Goal: Transaction & Acquisition: Obtain resource

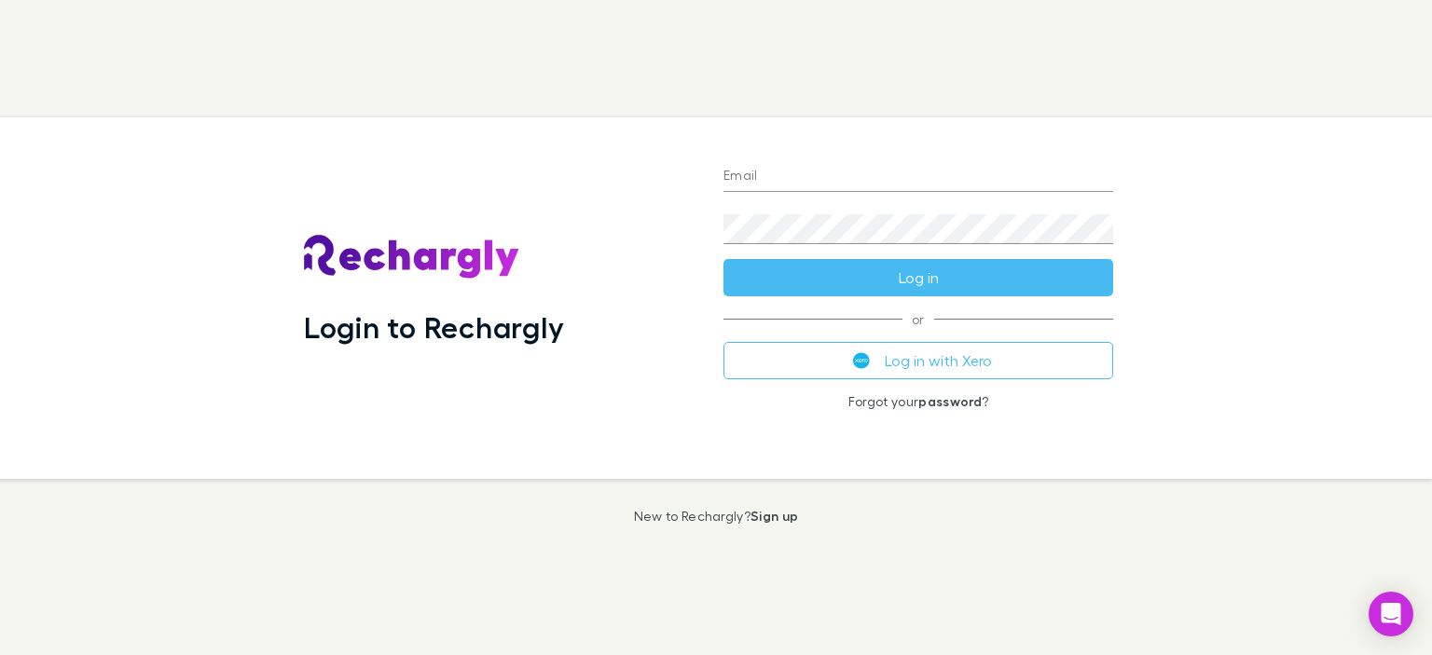
click at [808, 172] on input "Email" at bounding box center [919, 177] width 390 height 30
type input "**********"
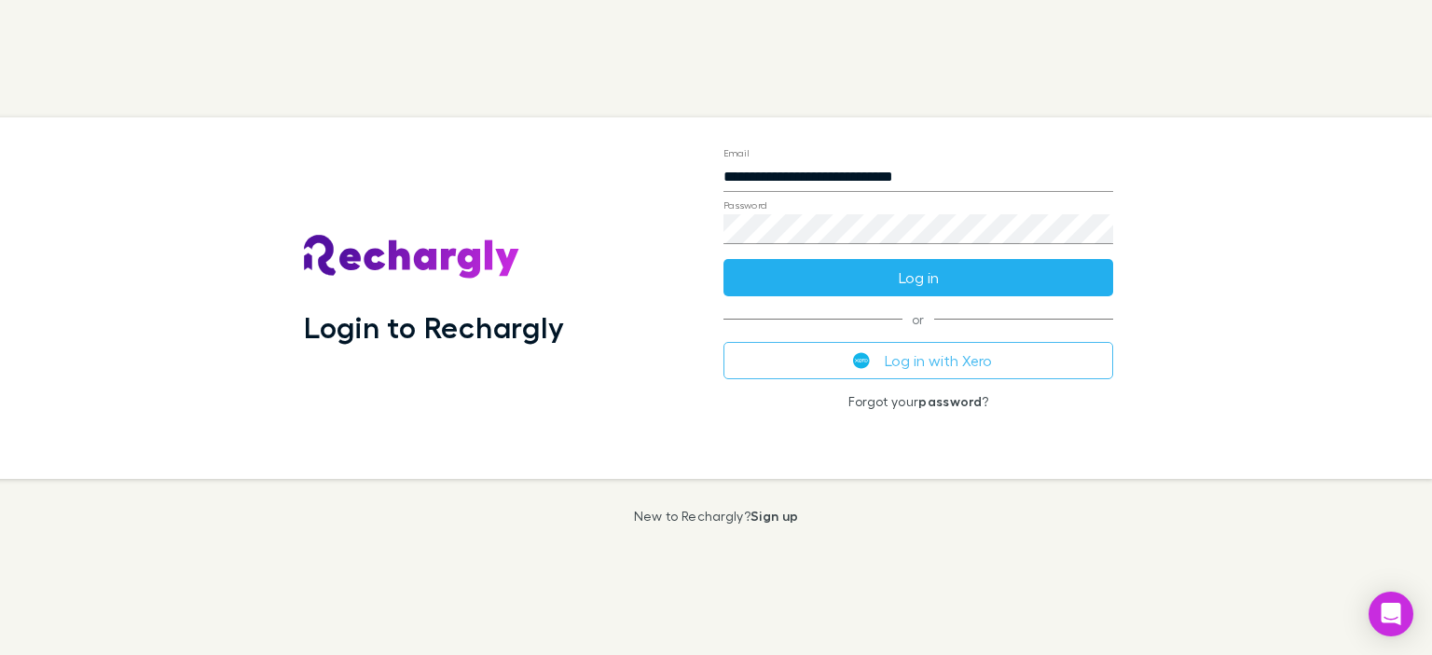
click at [880, 277] on button "Log in" at bounding box center [919, 277] width 390 height 37
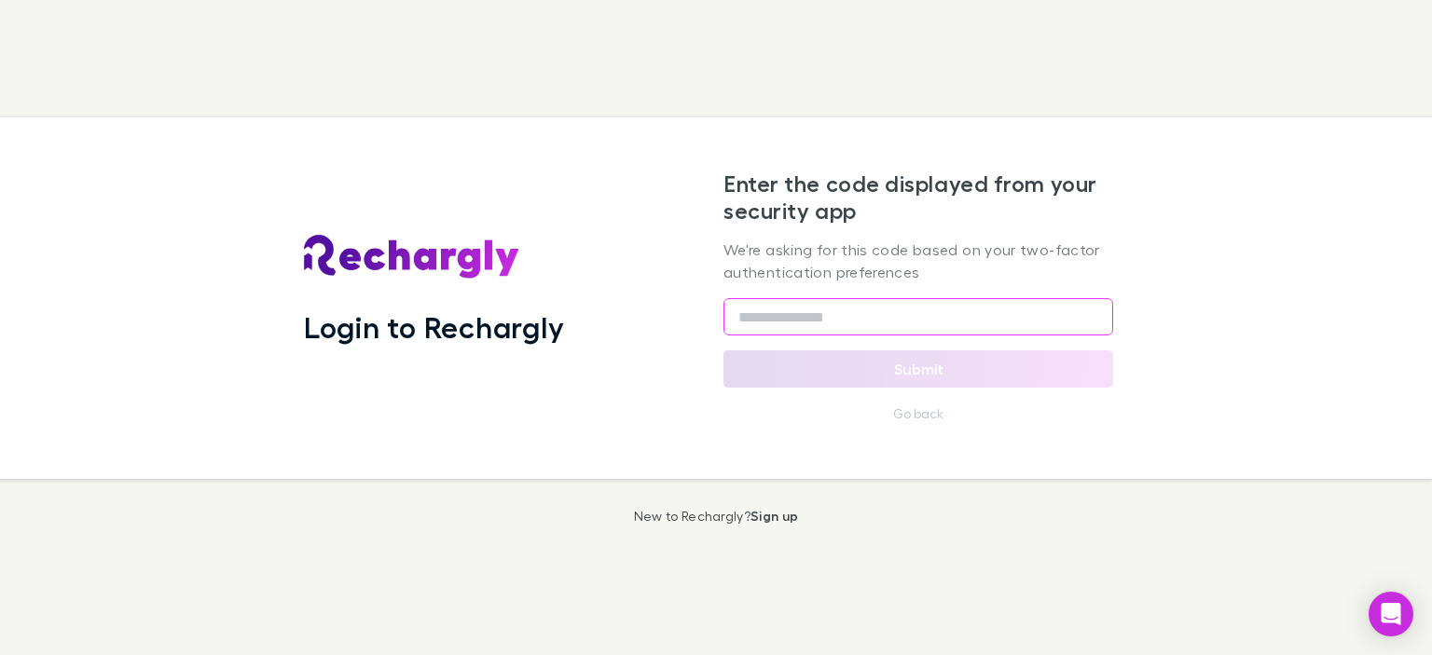
click at [755, 325] on input "text" at bounding box center [919, 316] width 390 height 37
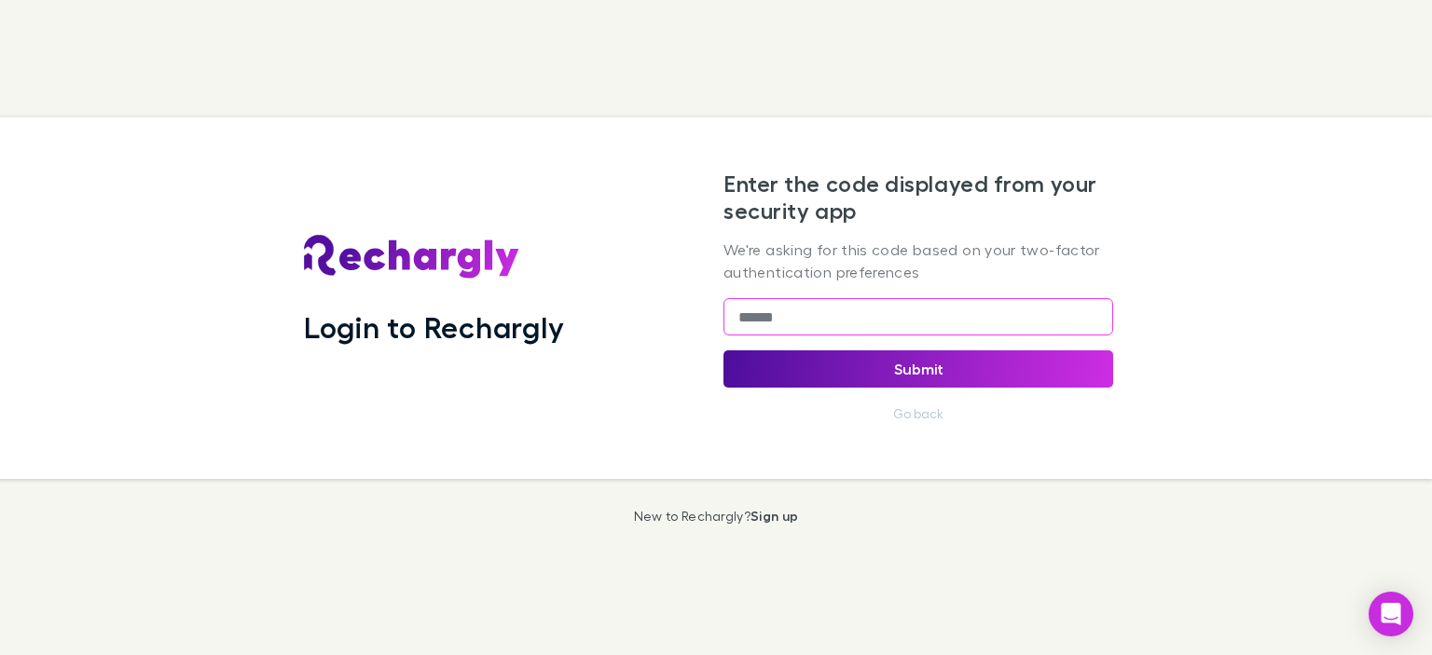
type input "******"
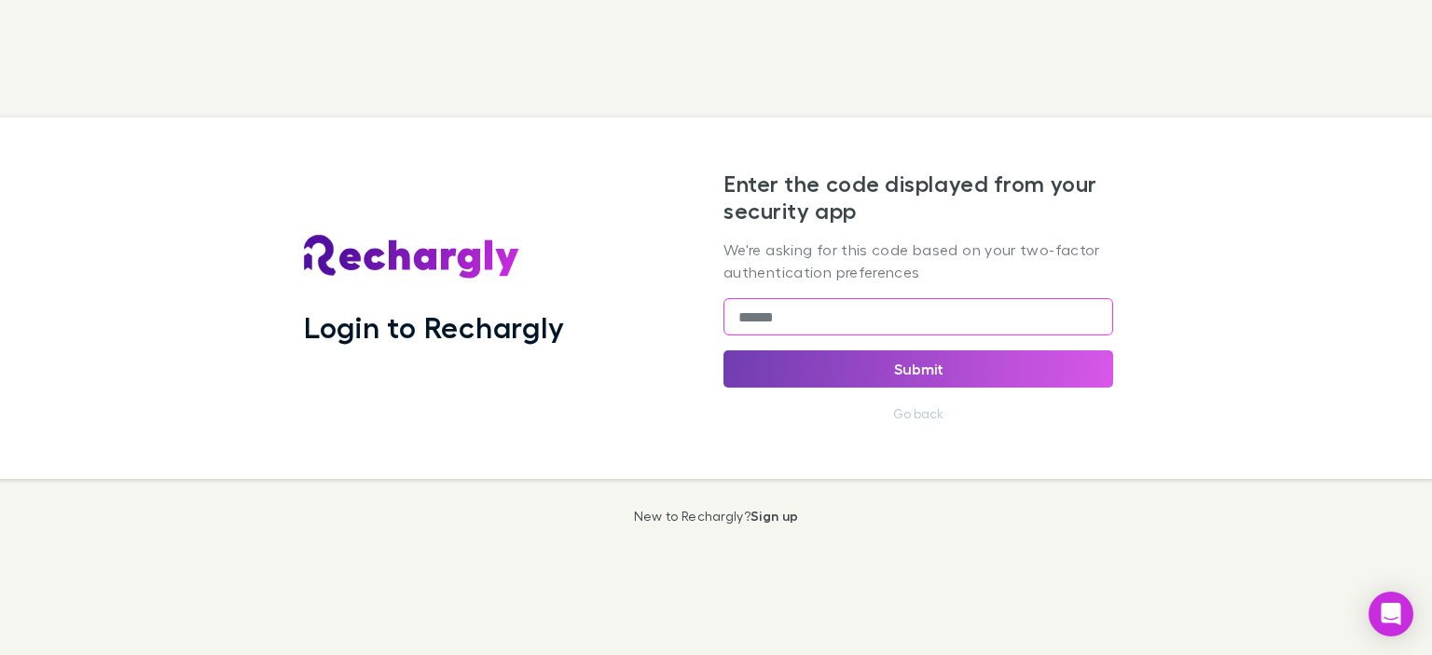
click at [930, 374] on button "Submit" at bounding box center [919, 369] width 390 height 37
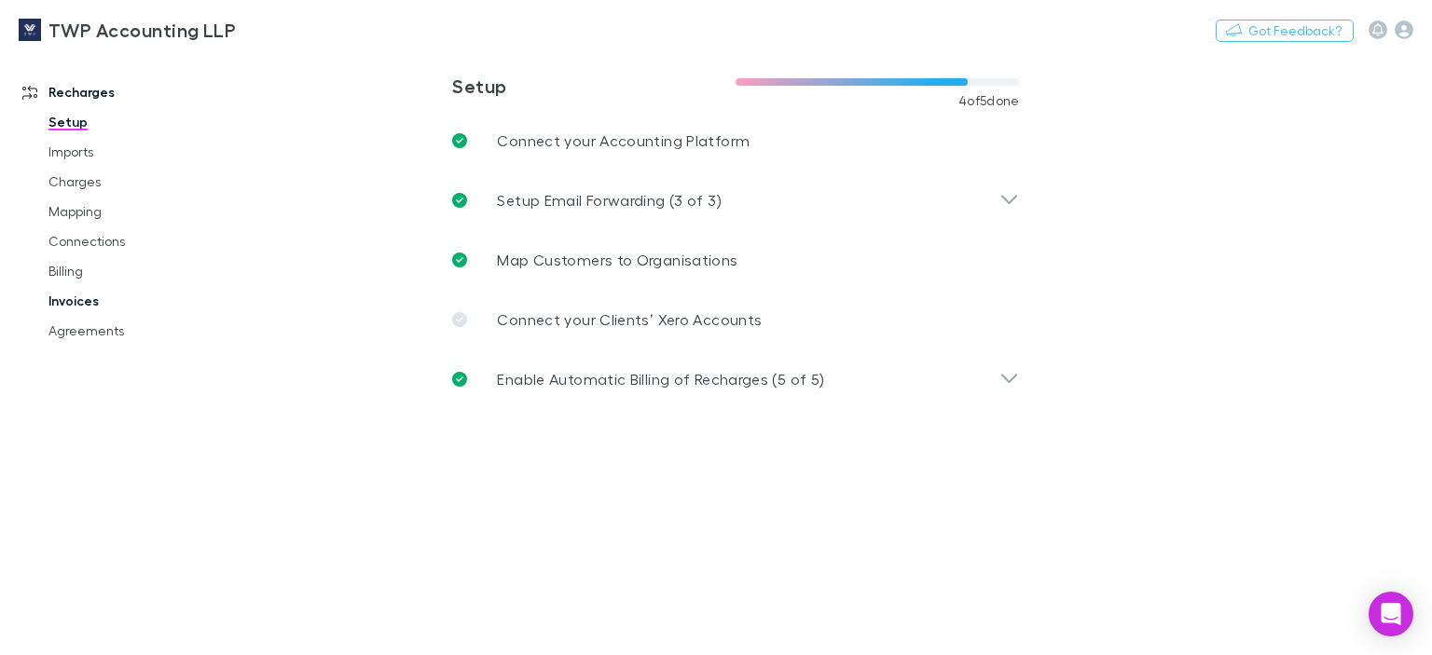
click at [67, 296] on link "Invoices" at bounding box center [137, 301] width 214 height 30
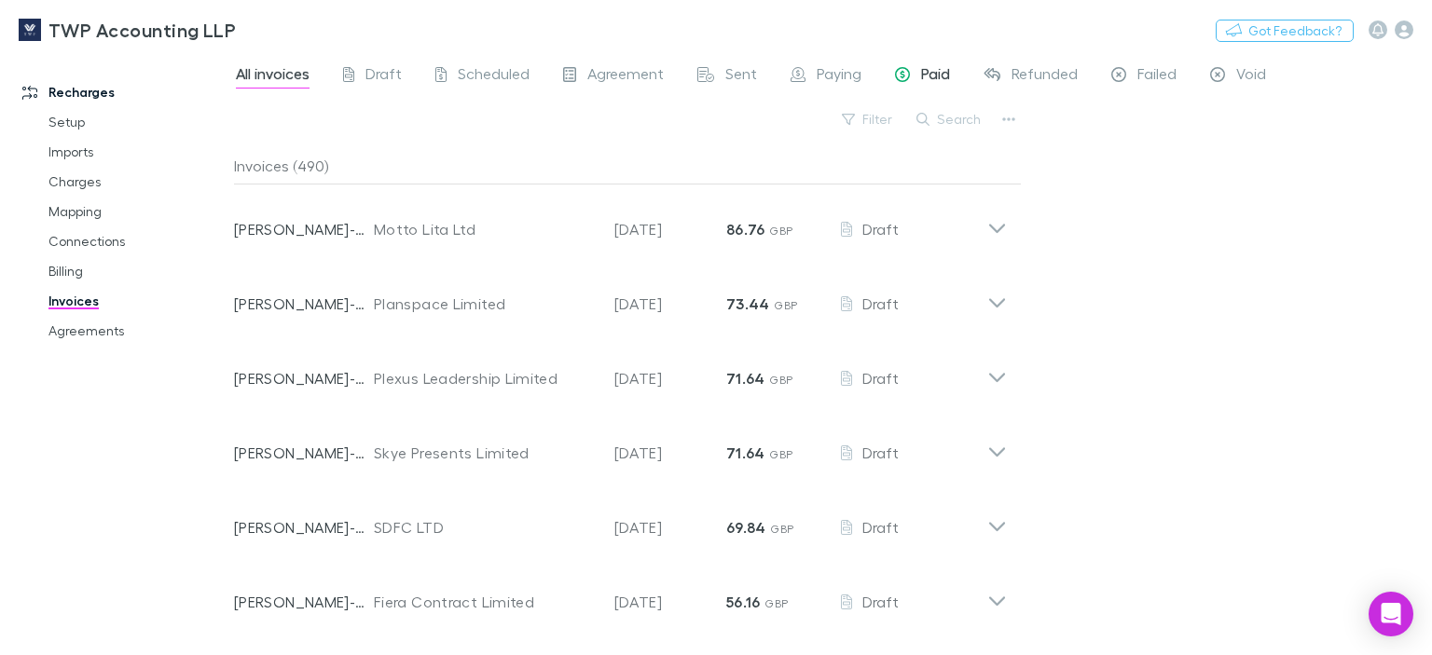
click at [931, 74] on span "Paid" at bounding box center [935, 76] width 29 height 24
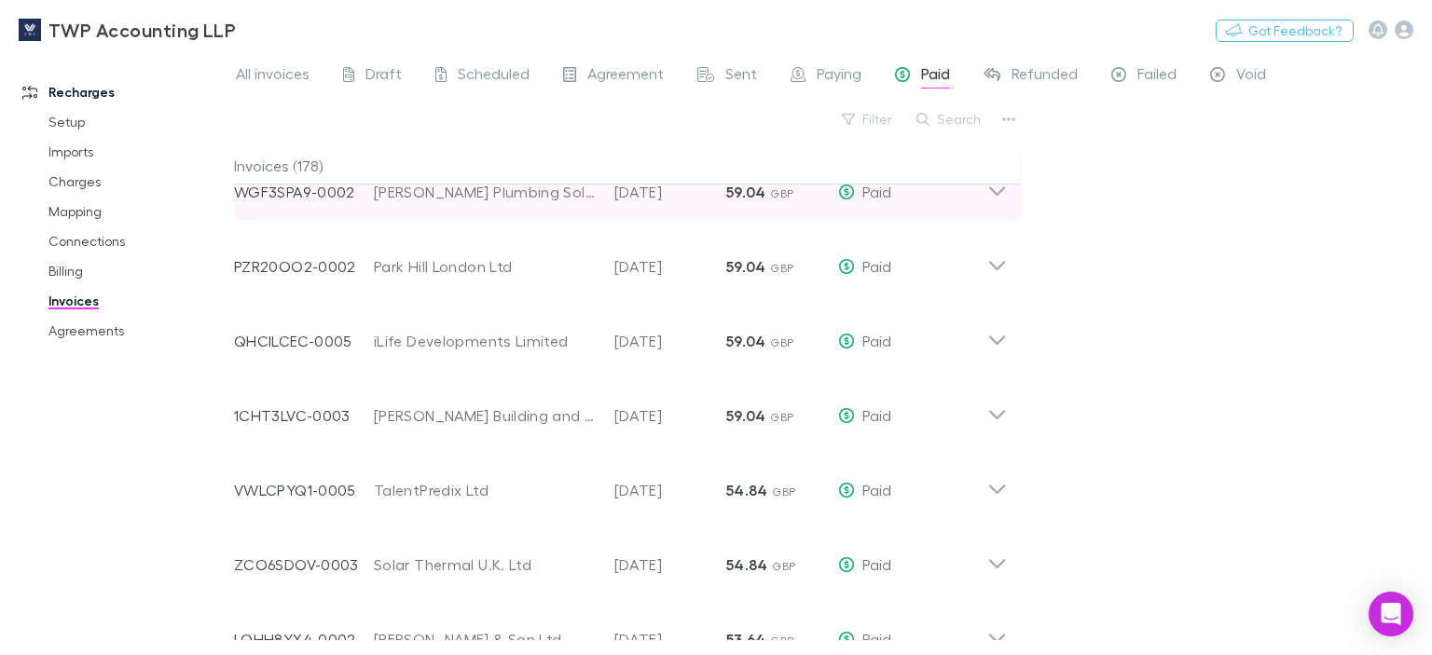
scroll to position [280, 0]
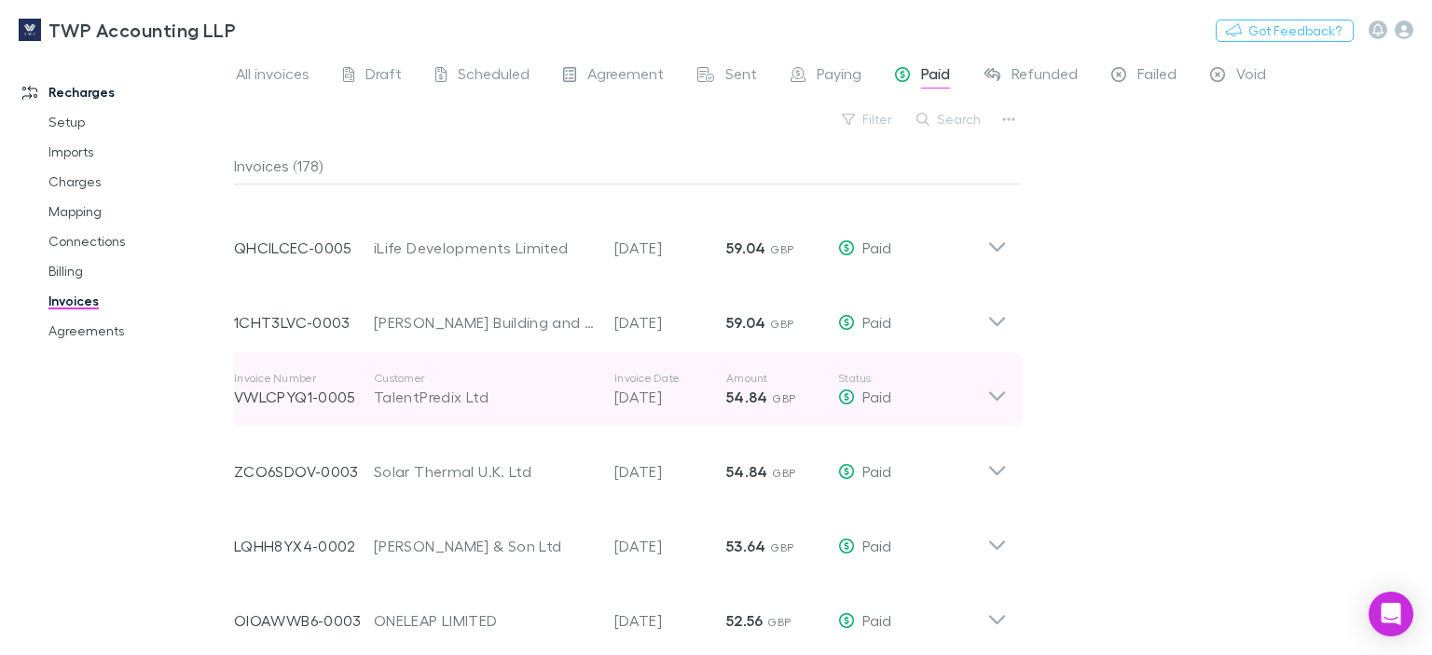
click at [992, 391] on icon at bounding box center [997, 389] width 20 height 37
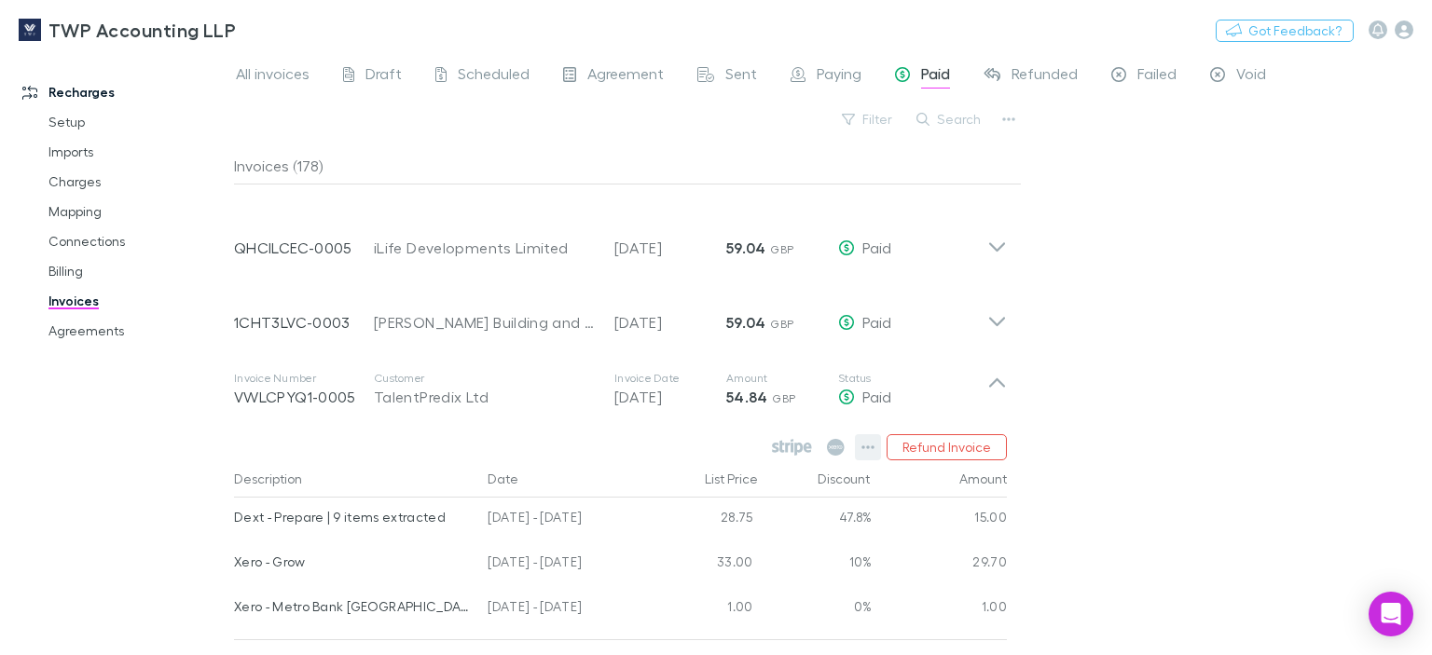
click at [865, 447] on icon "button" at bounding box center [868, 448] width 13 height 4
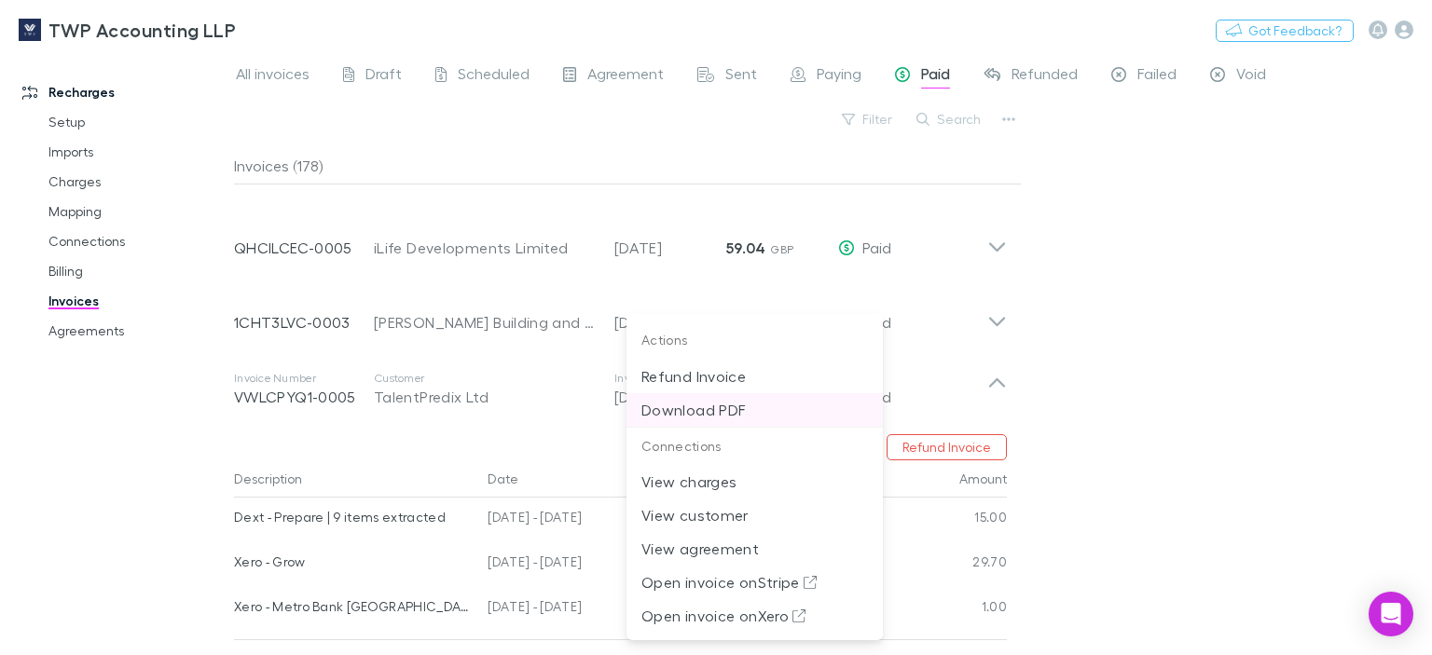
click at [714, 407] on p "Download PDF" at bounding box center [754, 410] width 227 height 22
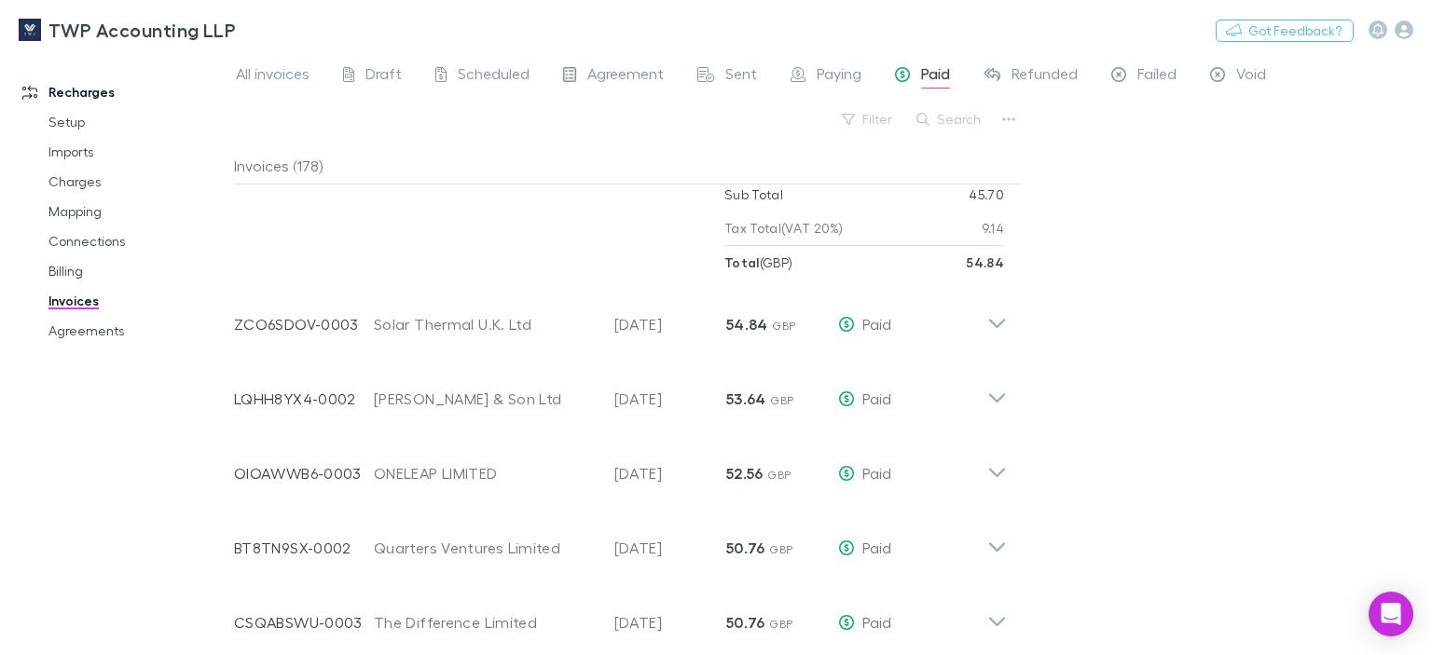
scroll to position [839, 0]
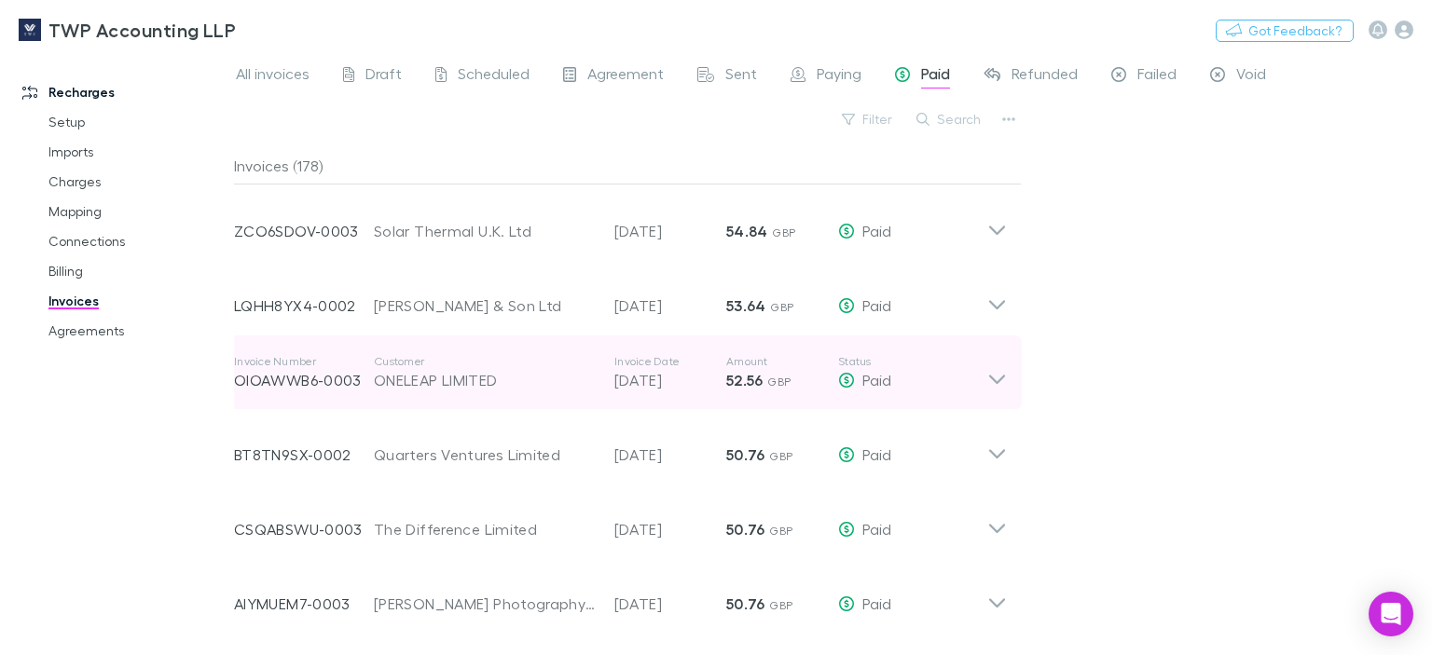
click at [992, 383] on icon at bounding box center [997, 372] width 20 height 37
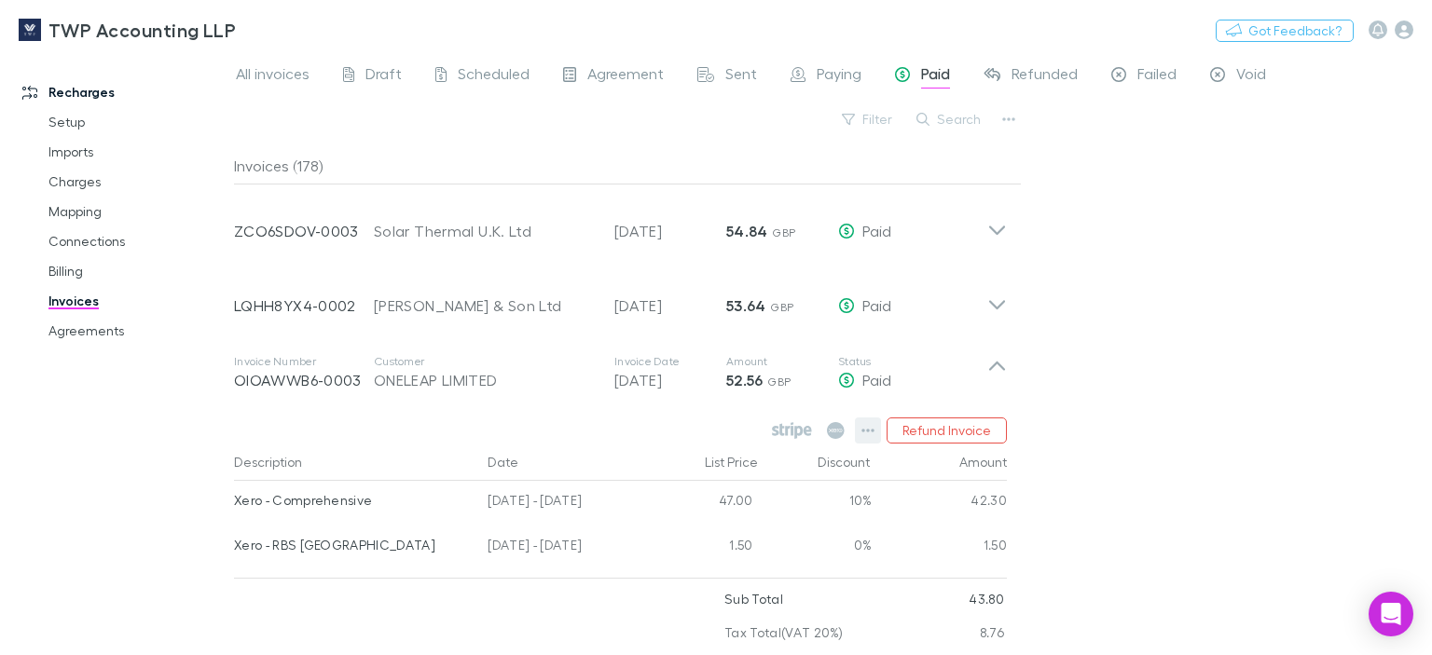
click at [862, 430] on button "button" at bounding box center [868, 431] width 26 height 26
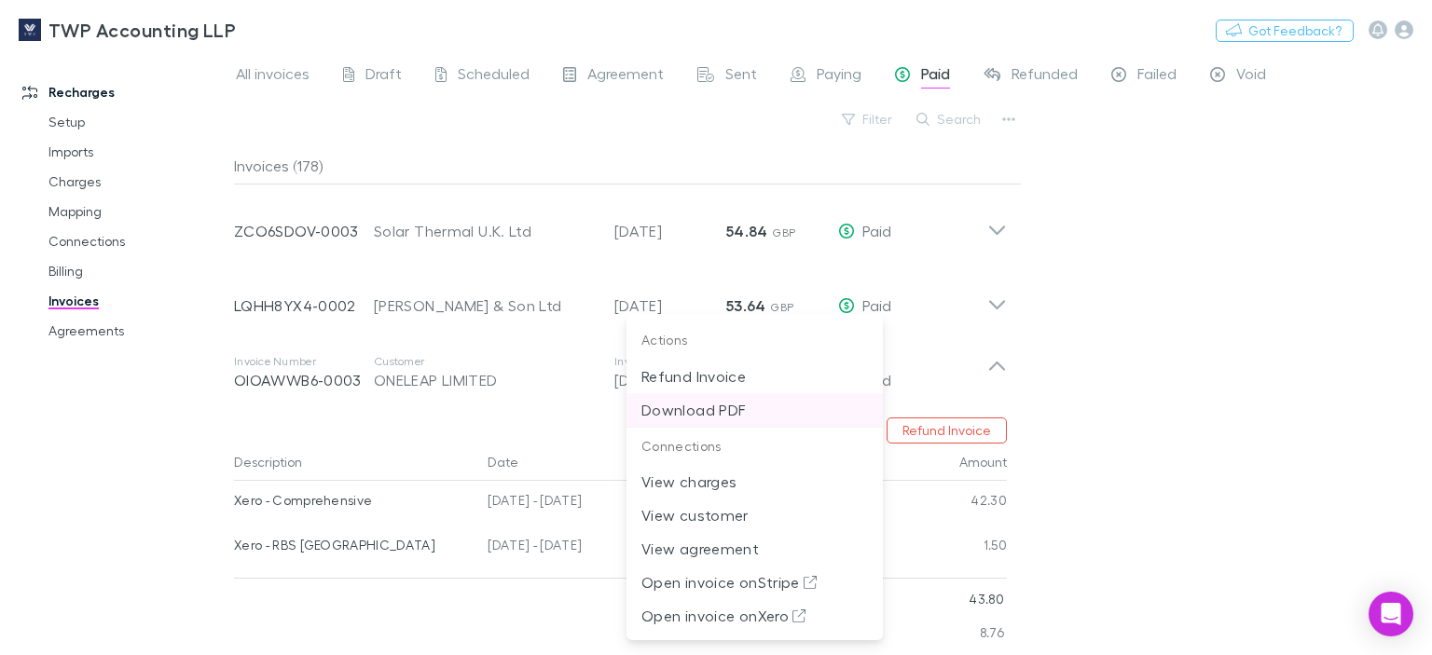
click at [717, 410] on p "Download PDF" at bounding box center [754, 410] width 227 height 22
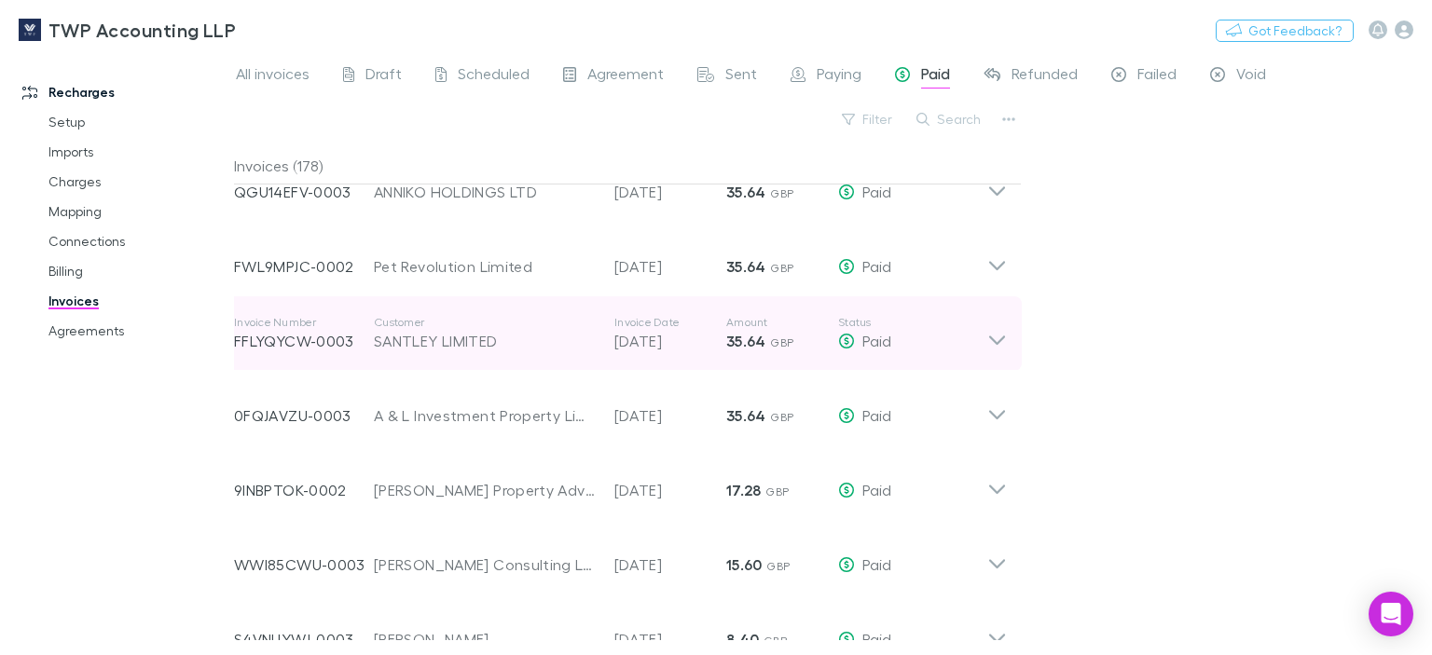
scroll to position [2961, 0]
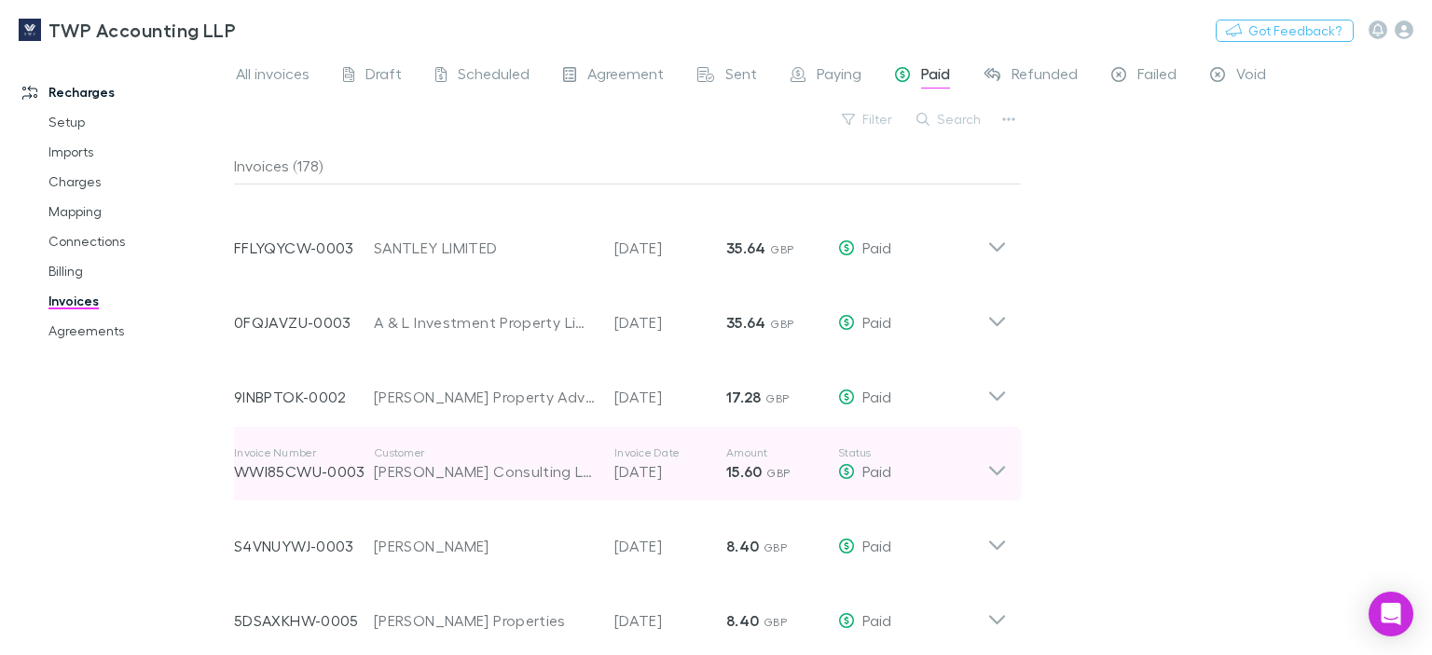
click at [997, 469] on icon at bounding box center [997, 464] width 20 height 37
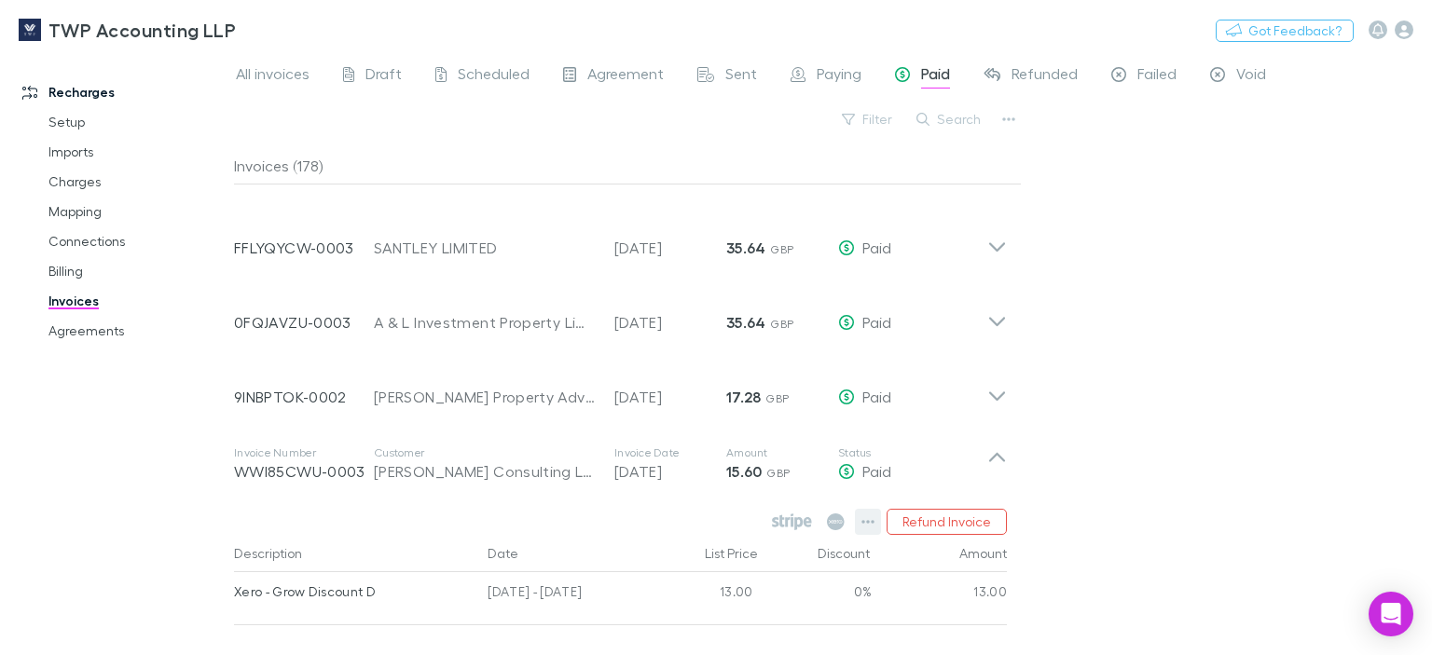
click at [867, 519] on icon "button" at bounding box center [868, 522] width 13 height 15
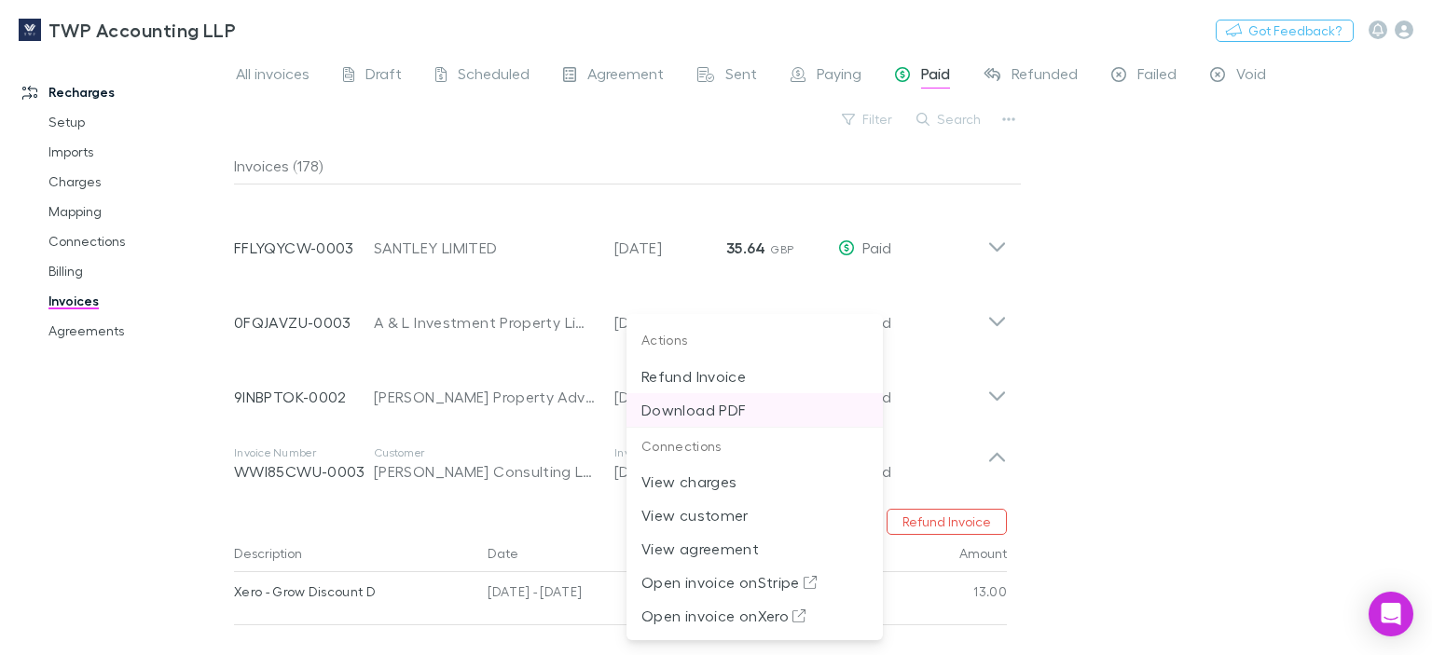
click at [705, 406] on p "Download PDF" at bounding box center [754, 410] width 227 height 22
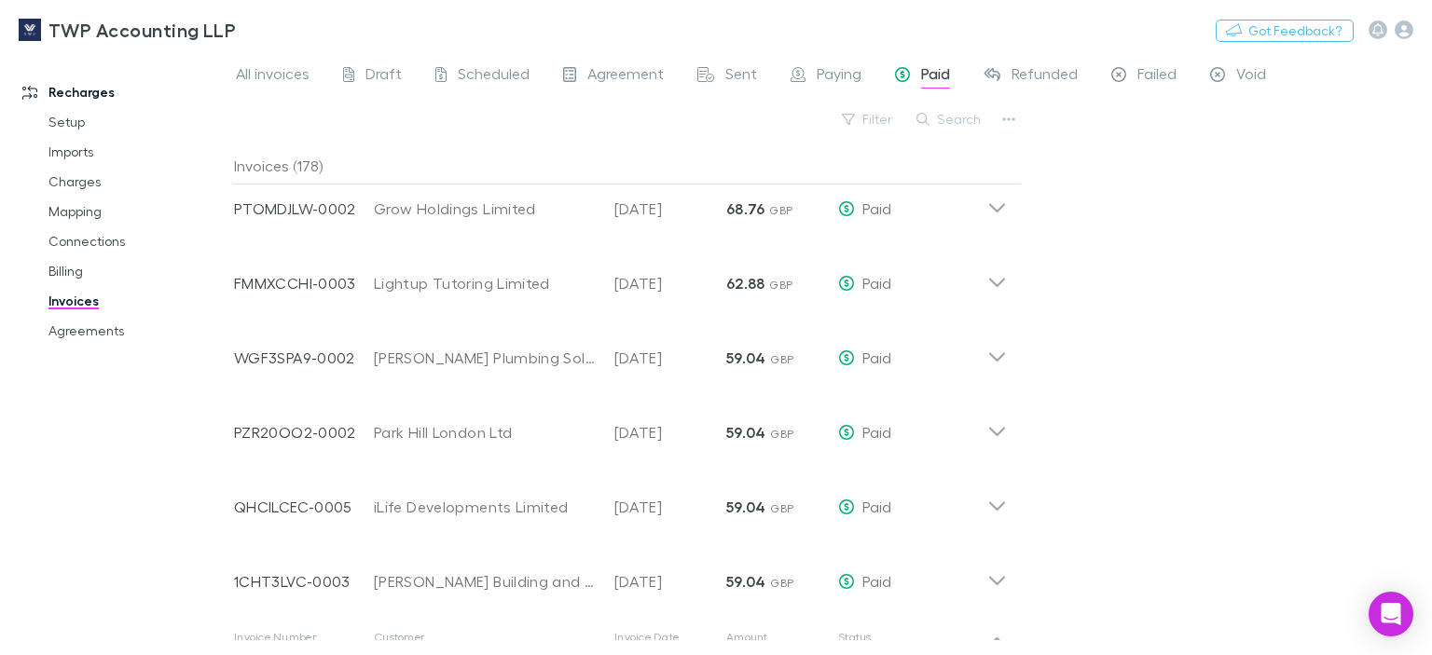
scroll to position [0, 0]
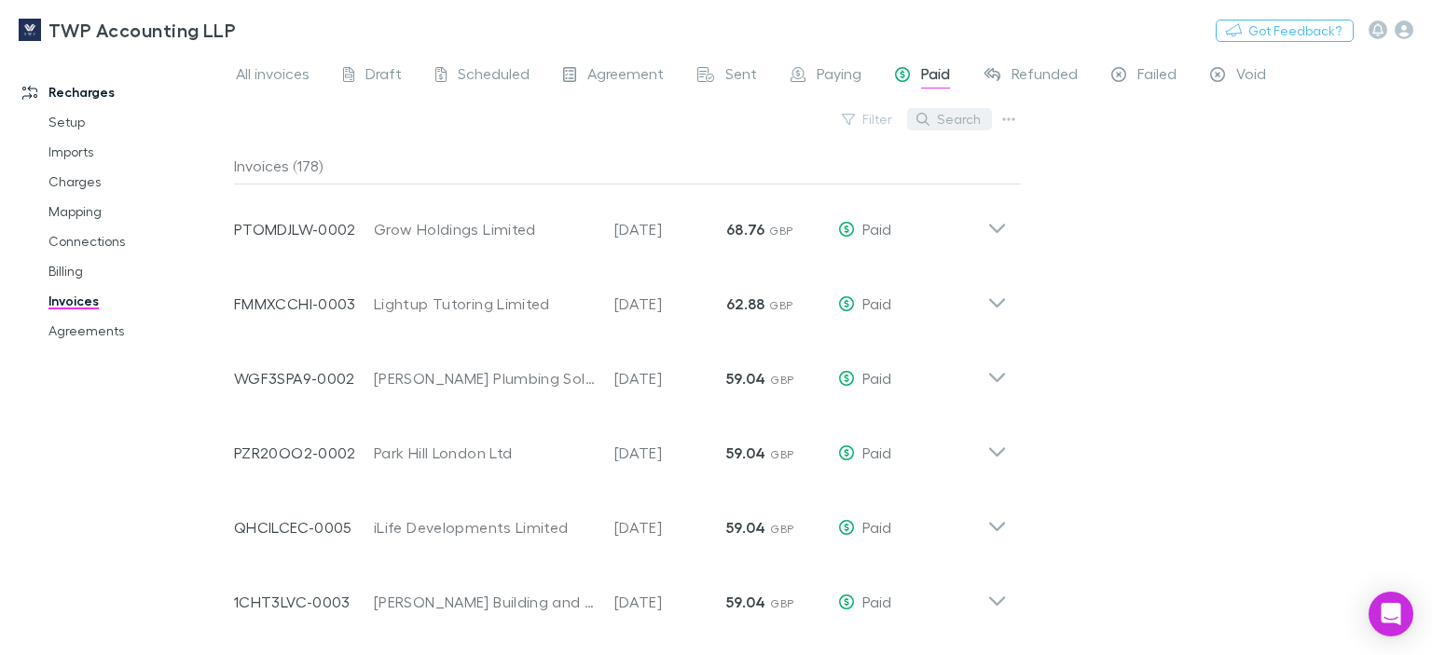
click at [961, 118] on button "Search" at bounding box center [949, 119] width 85 height 22
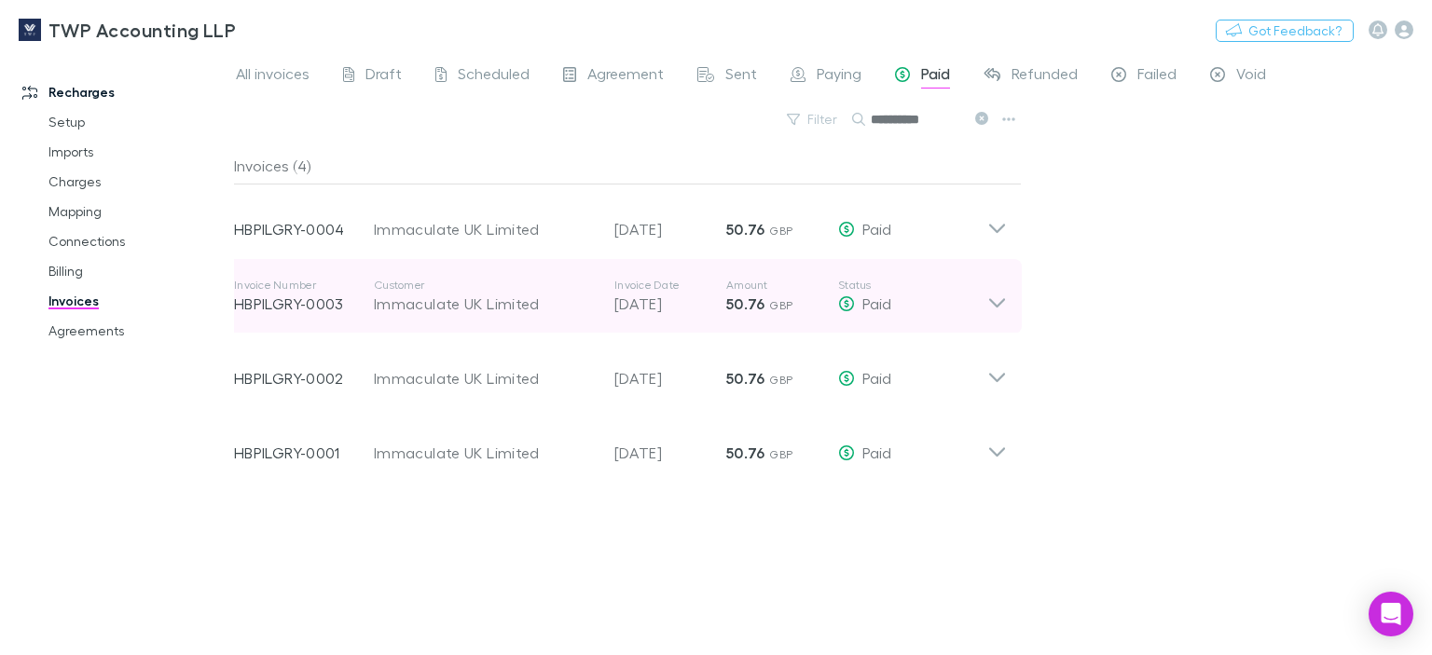
type input "**********"
click at [1003, 304] on icon at bounding box center [997, 296] width 20 height 37
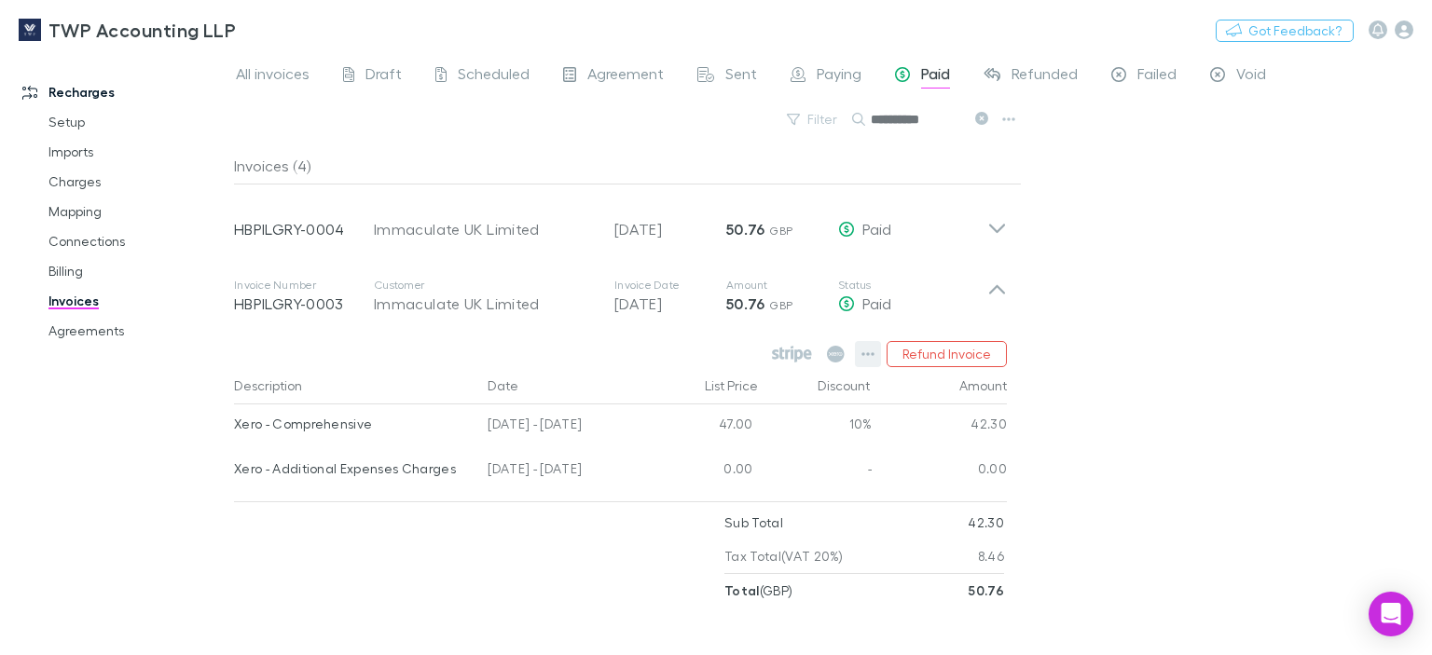
click at [868, 350] on icon "button" at bounding box center [868, 354] width 13 height 15
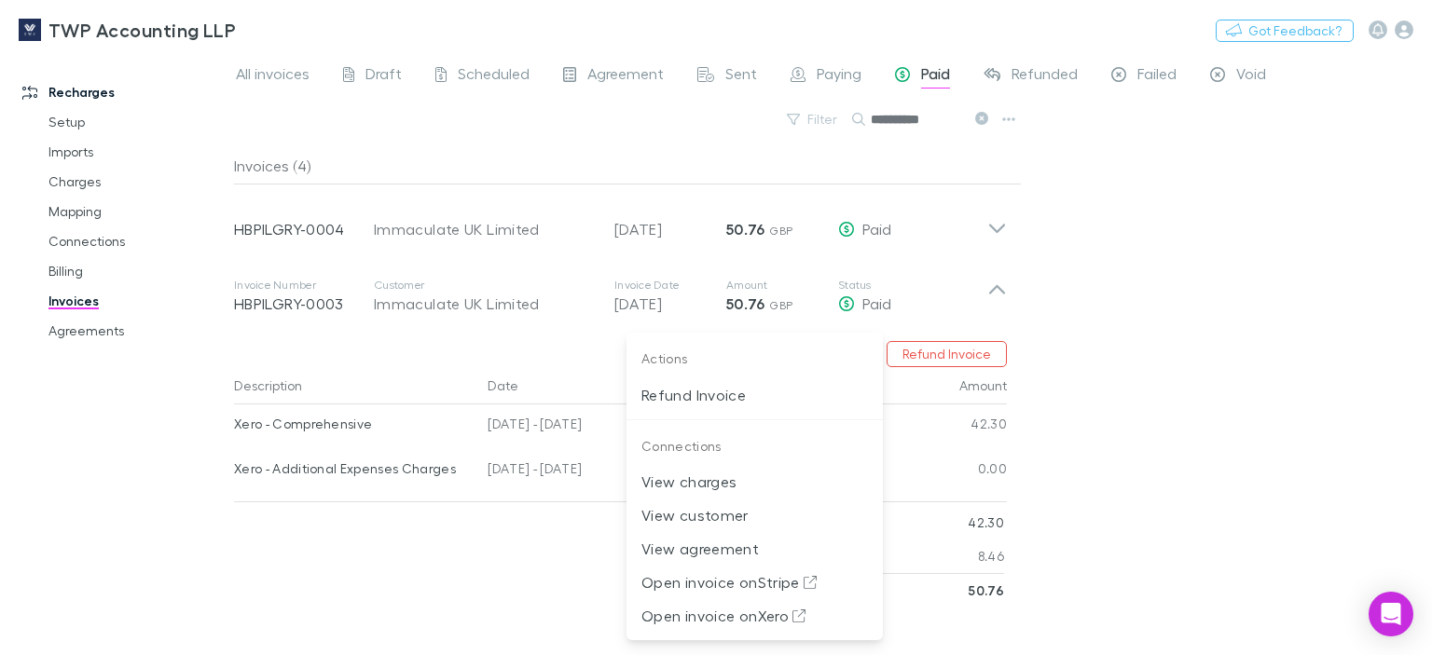
click at [993, 229] on div at bounding box center [716, 327] width 1432 height 655
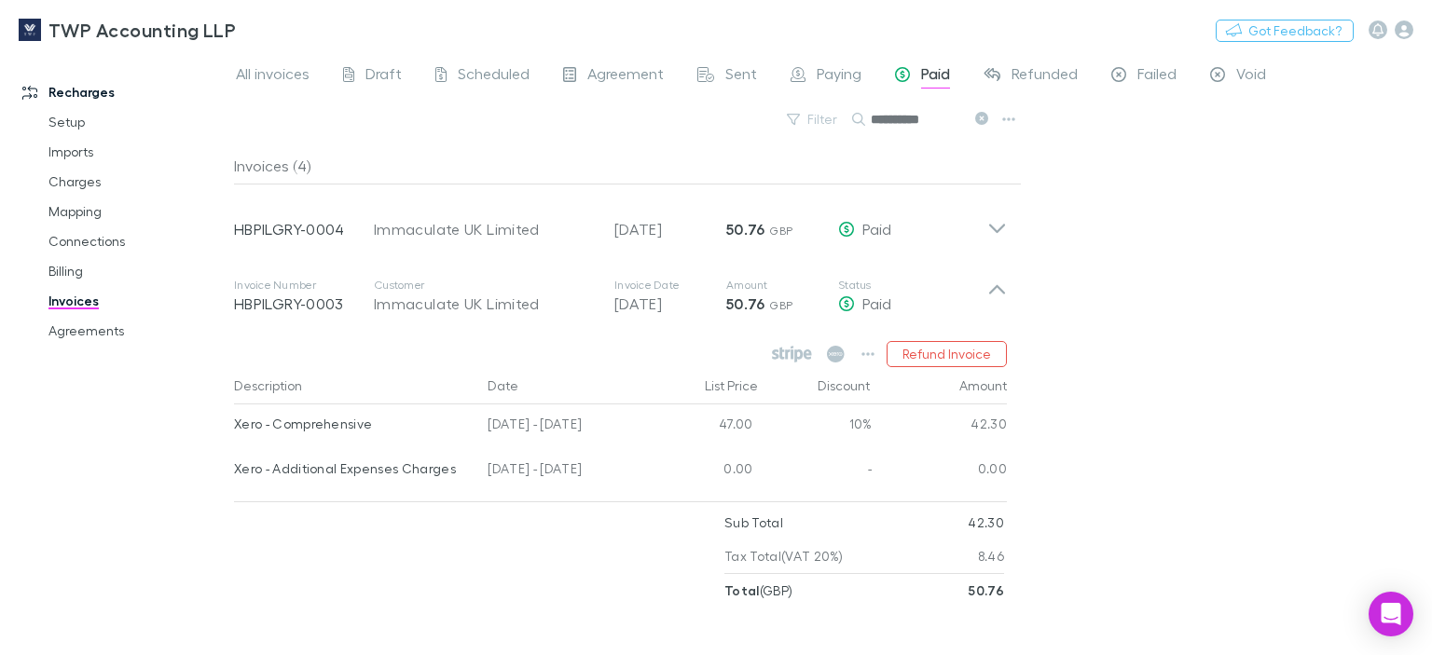
click at [993, 229] on icon at bounding box center [997, 228] width 16 height 9
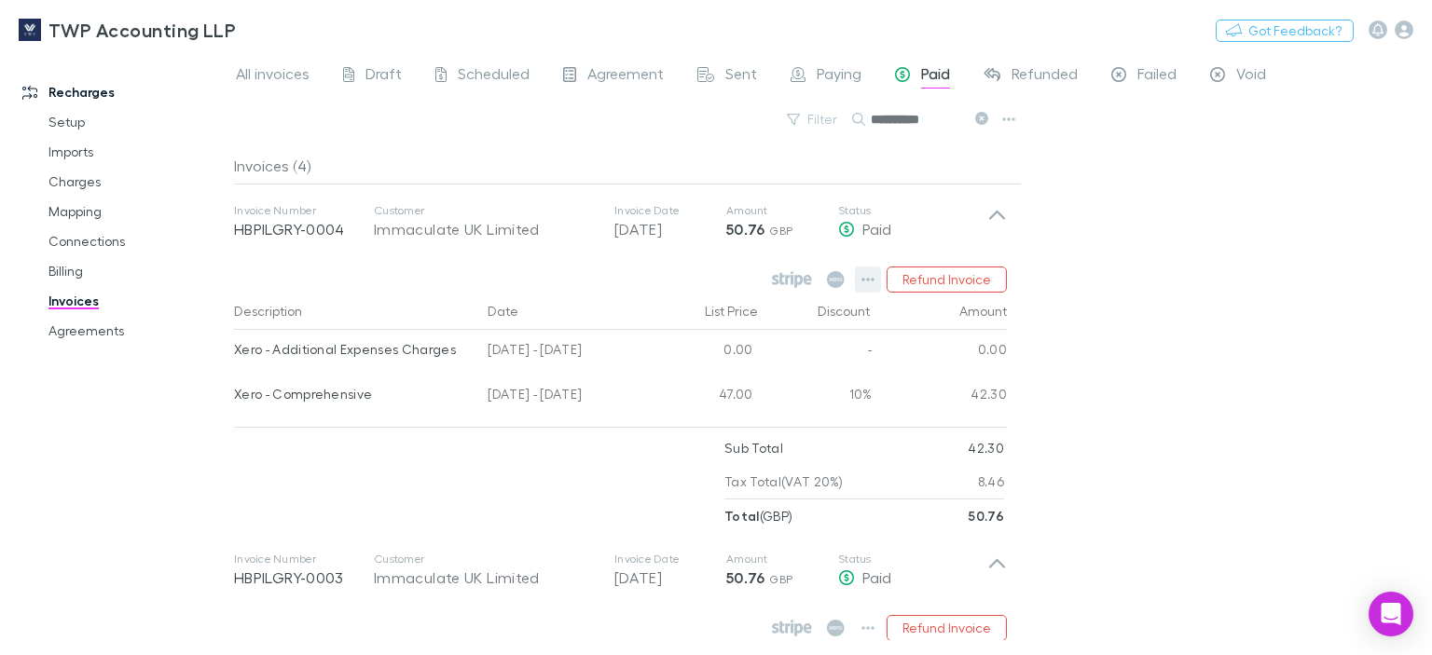
click at [865, 276] on icon "button" at bounding box center [868, 279] width 13 height 15
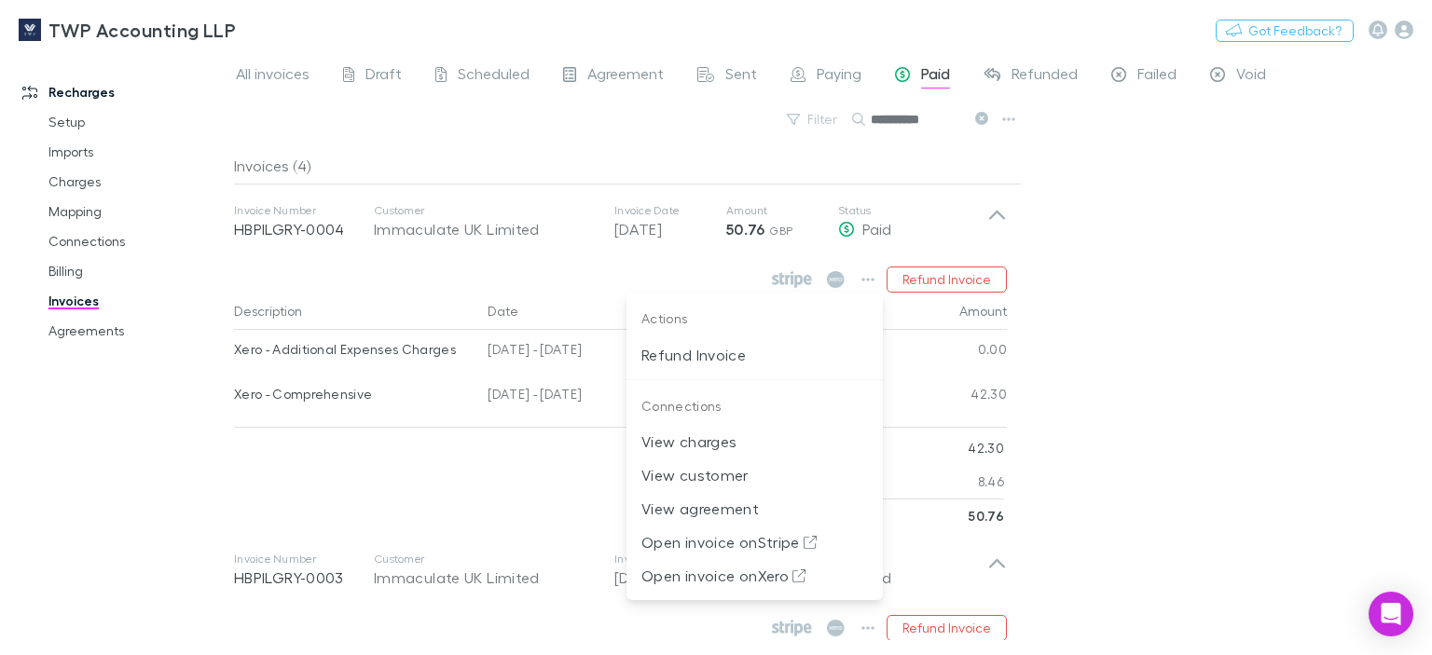
click at [1330, 282] on div at bounding box center [716, 327] width 1432 height 655
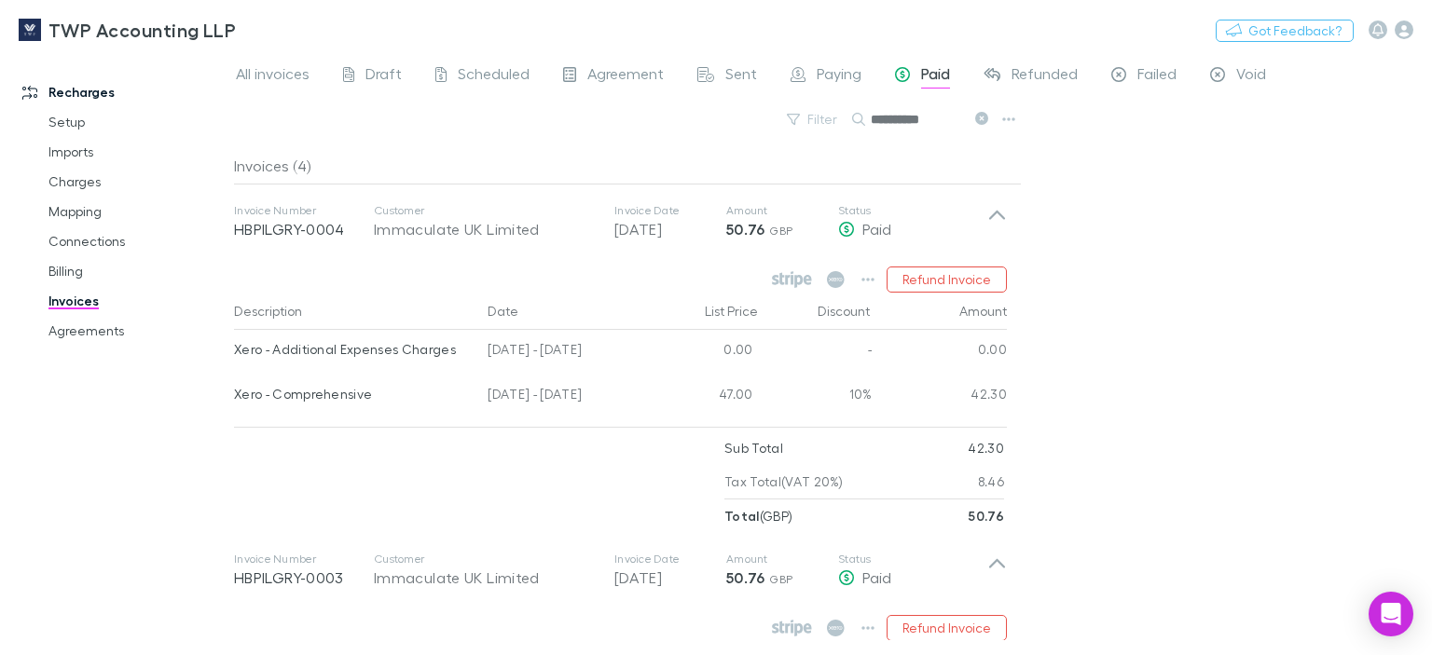
click at [82, 302] on link "Invoices" at bounding box center [137, 301] width 214 height 30
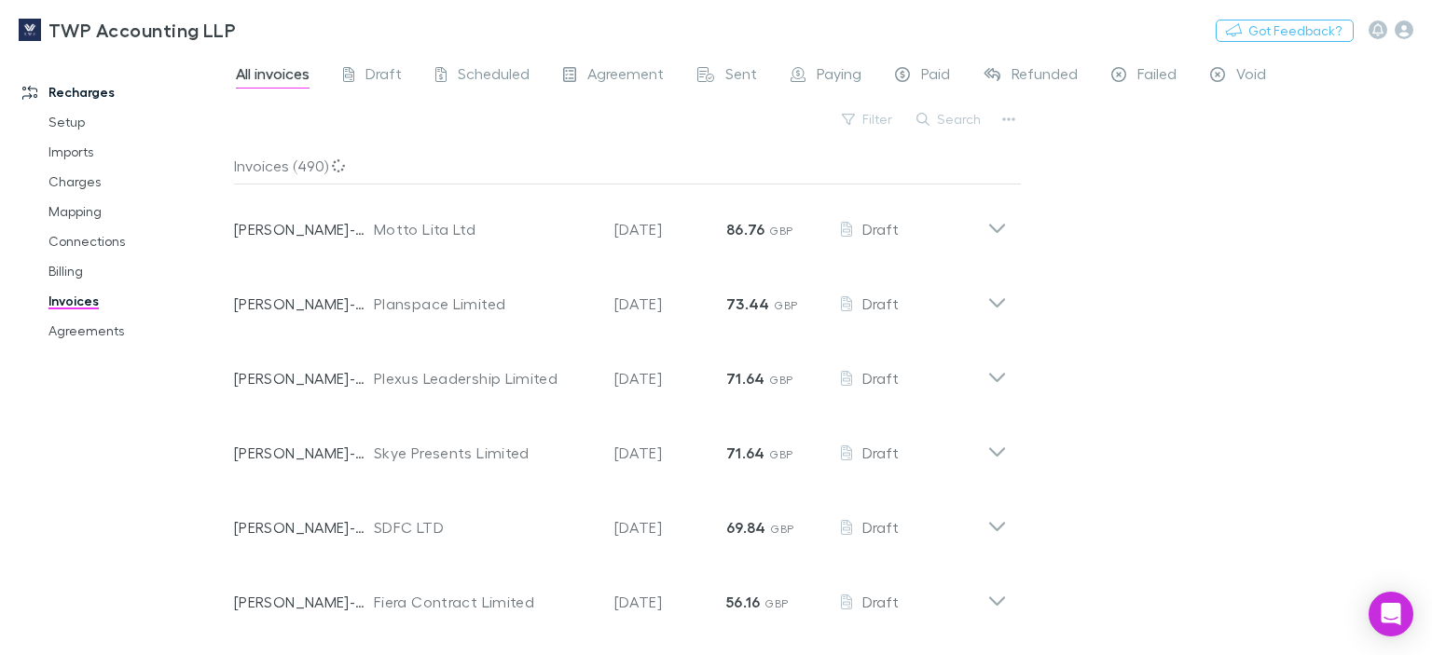
click at [276, 74] on span "All invoices" at bounding box center [273, 76] width 74 height 24
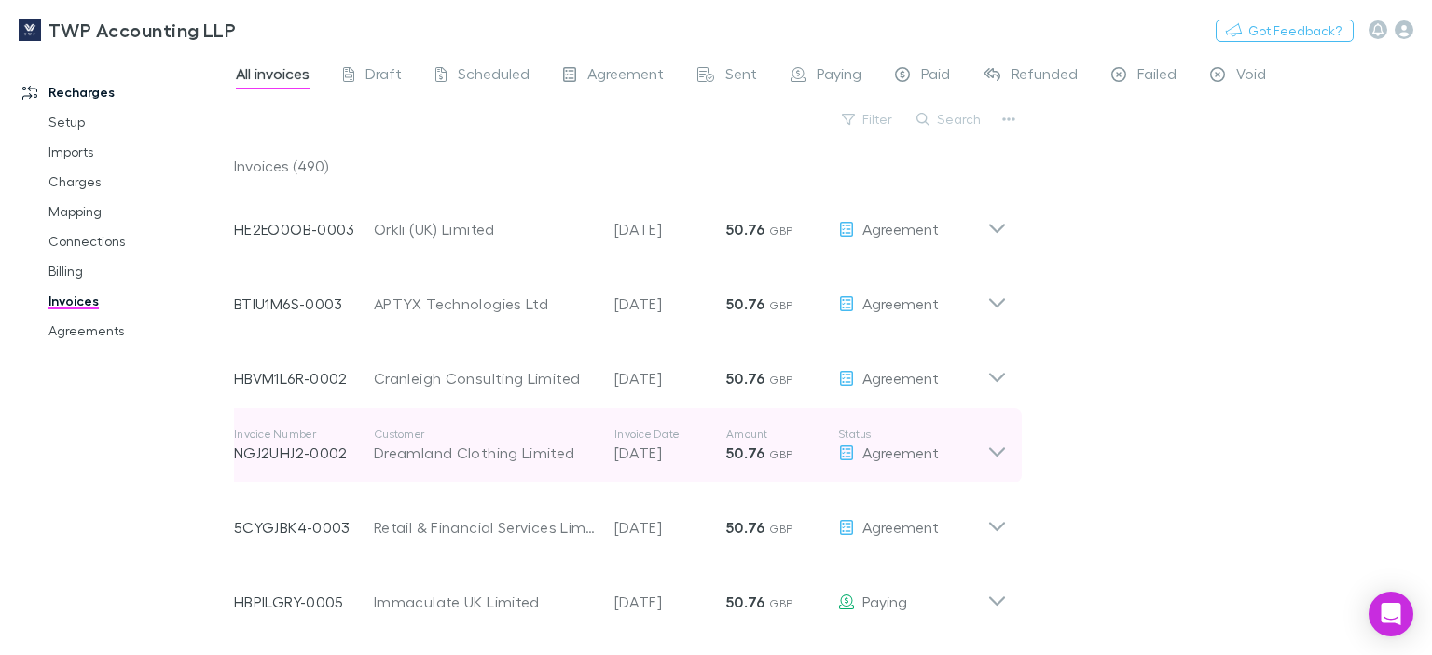
scroll to position [12624, 0]
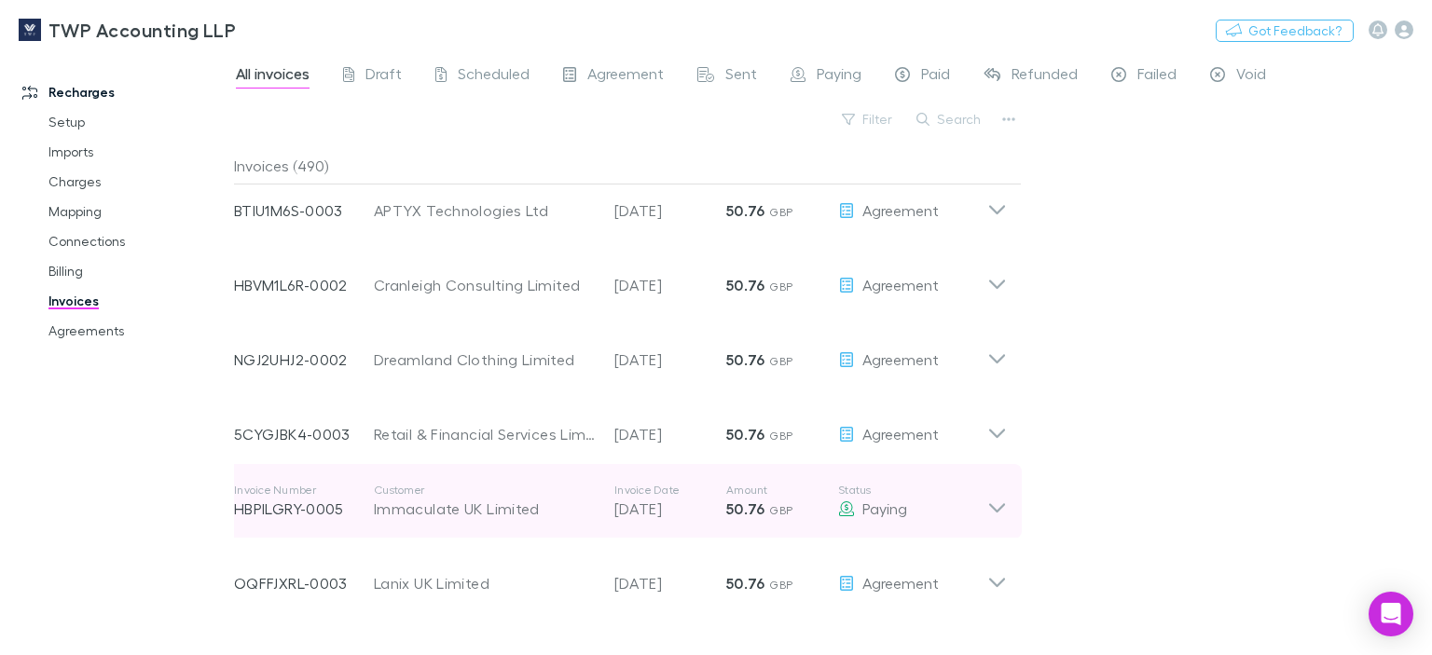
click at [991, 509] on icon at bounding box center [997, 501] width 20 height 37
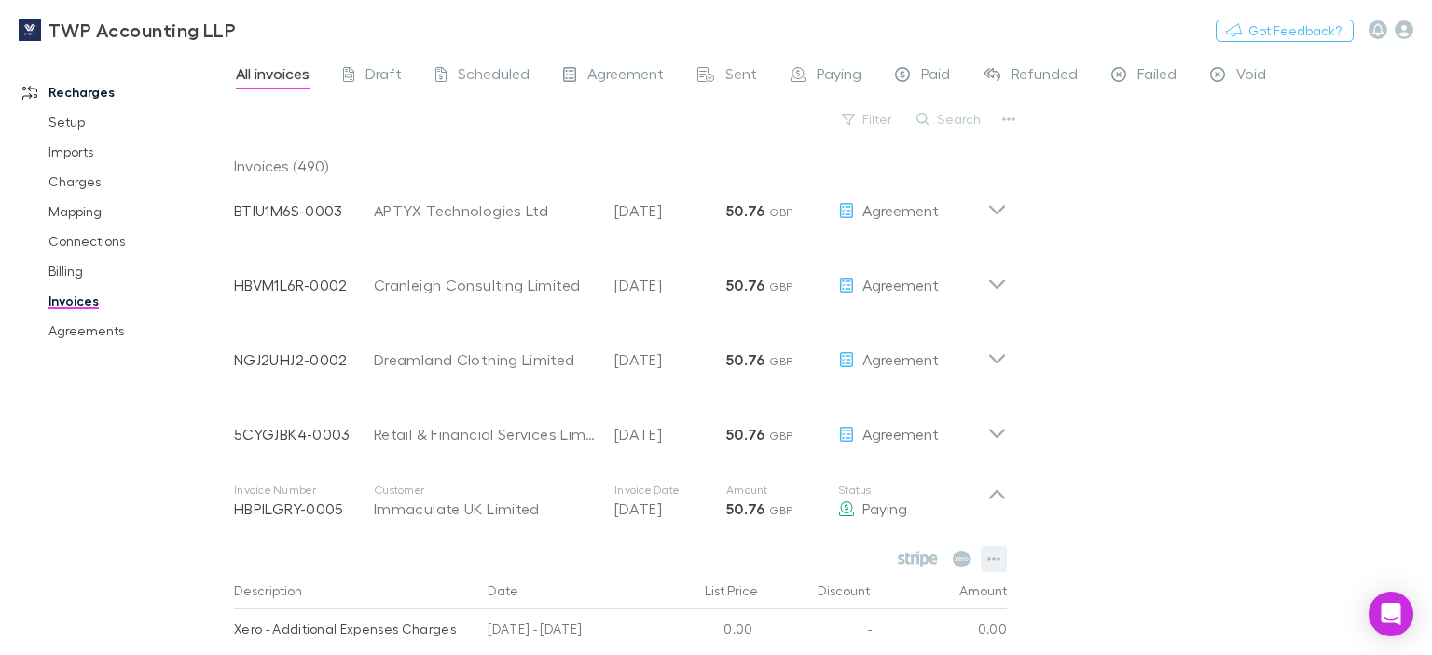
click at [994, 558] on icon "button" at bounding box center [993, 560] width 13 height 4
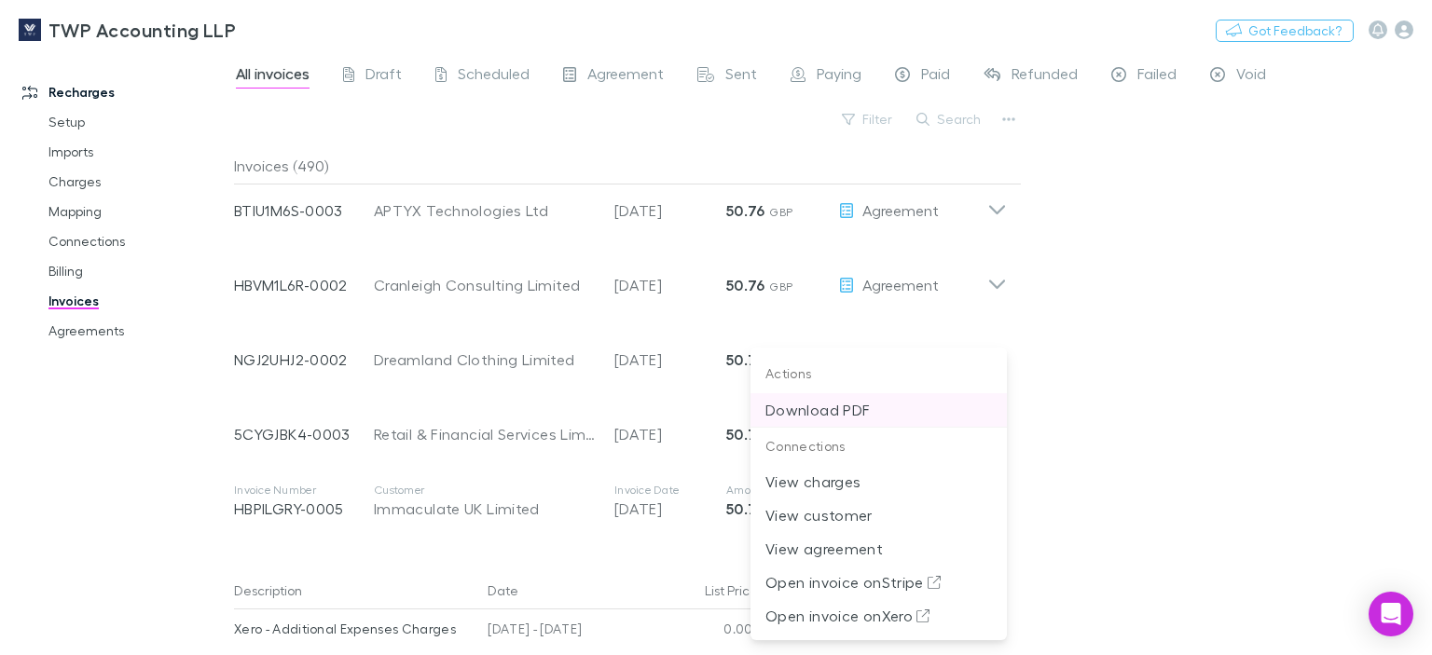
click at [778, 409] on p "Download PDF" at bounding box center [878, 410] width 227 height 22
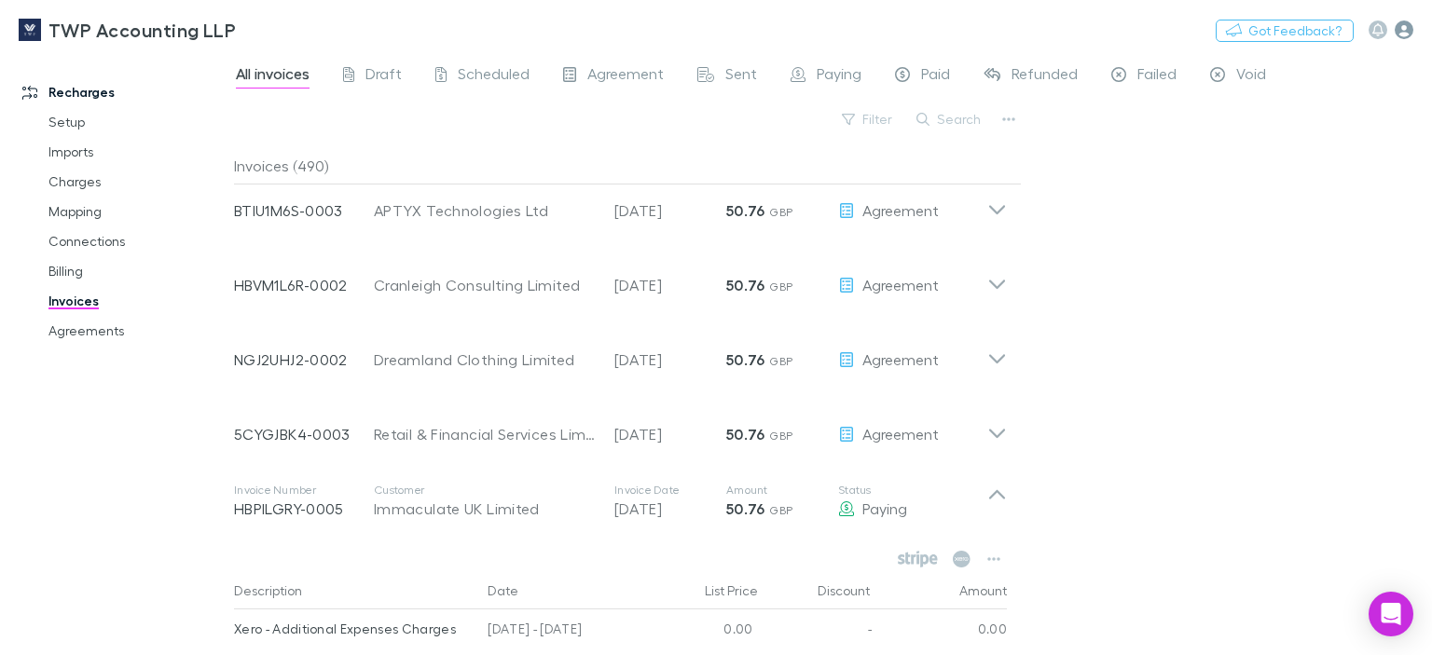
click at [1403, 28] on icon "button" at bounding box center [1404, 30] width 19 height 19
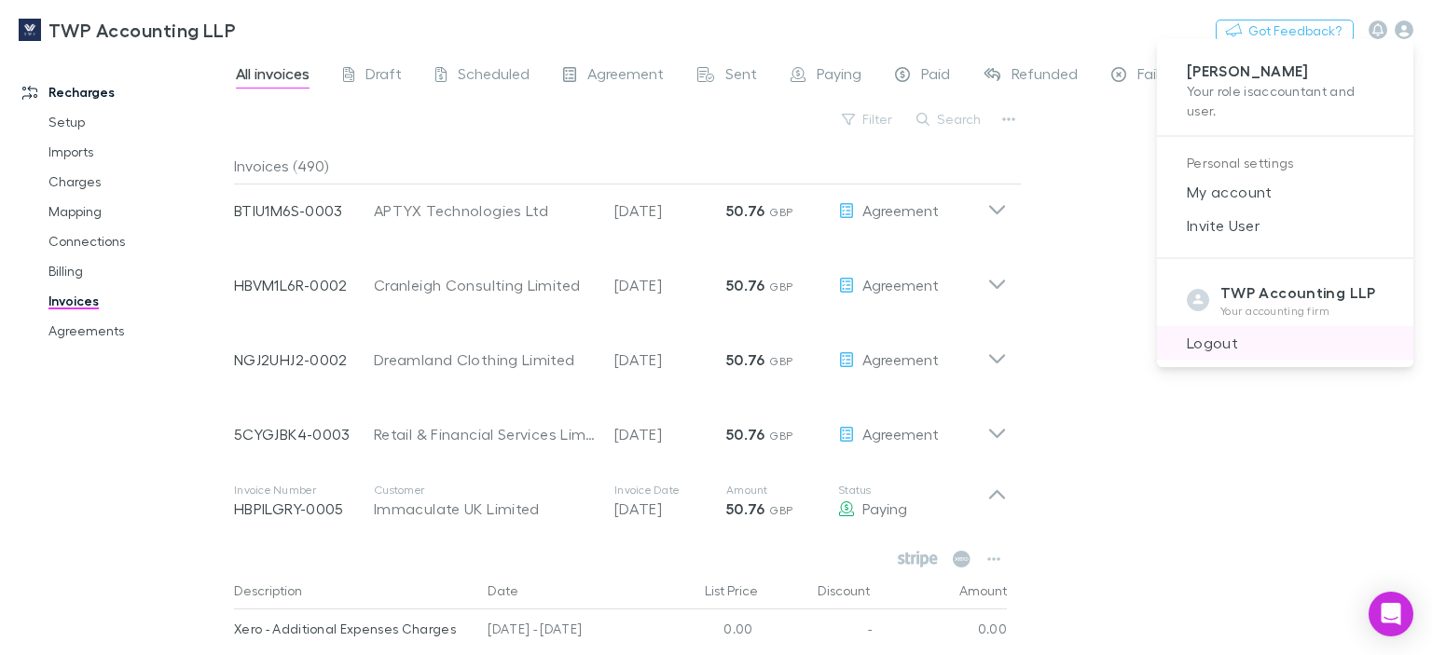
click at [1212, 339] on span "Logout" at bounding box center [1285, 343] width 227 height 22
